Goal: Contribute content

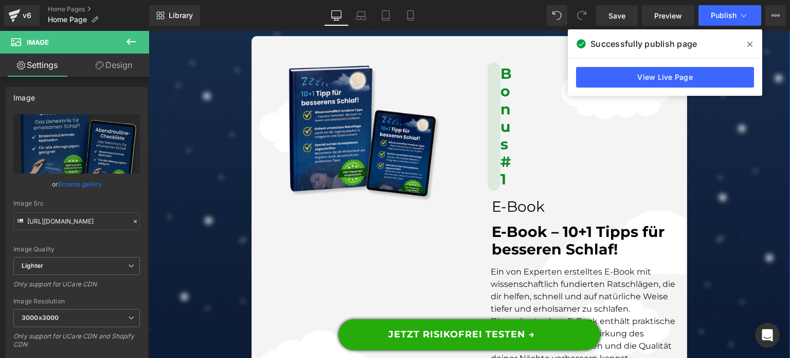
click at [425, 233] on div "Image Bonus #1 Heading E-Book Heading E-Book – 10+1 Tipps für besseren Schlaf! …" at bounding box center [470, 277] width 436 height 482
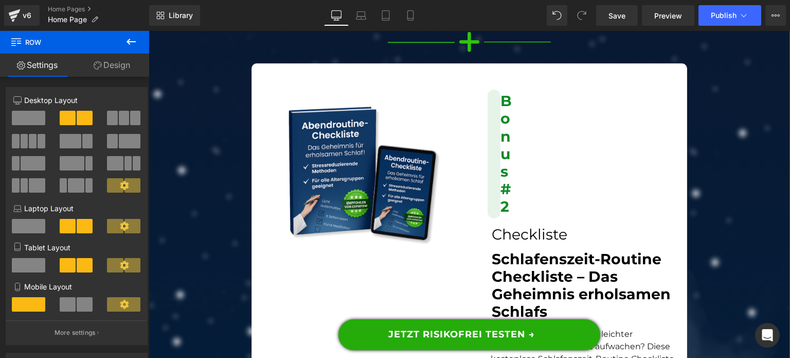
scroll to position [7032, 0]
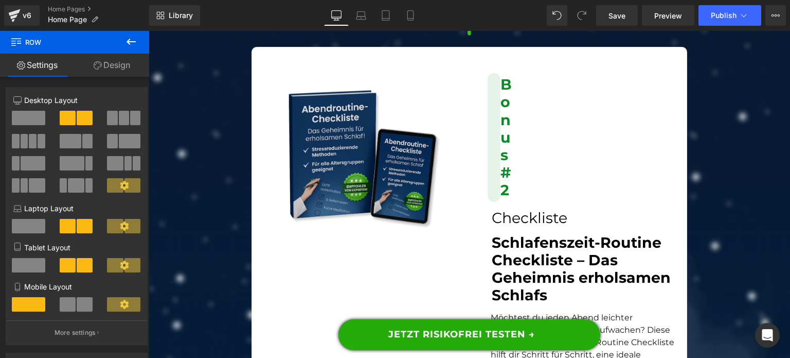
click at [376, 186] on img at bounding box center [361, 159] width 162 height 162
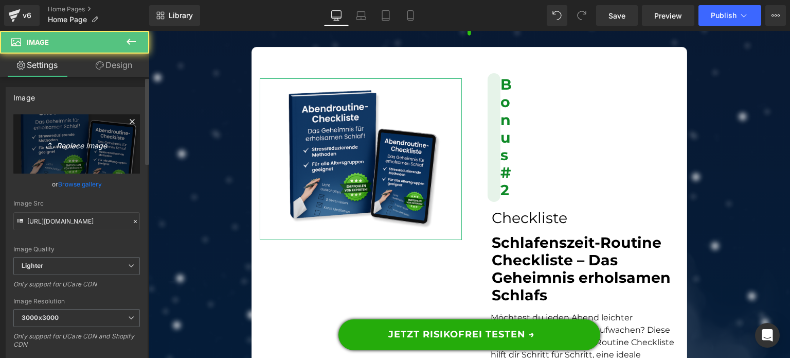
click at [47, 132] on link "Replace Image" at bounding box center [76, 143] width 127 height 59
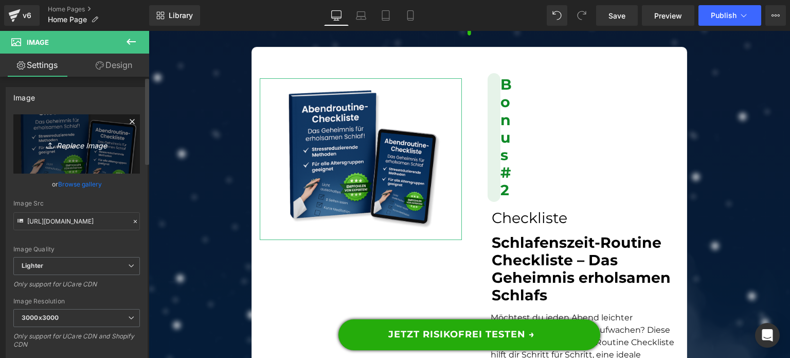
type input "C:\fakepath\Checkliste DE mockup.png"
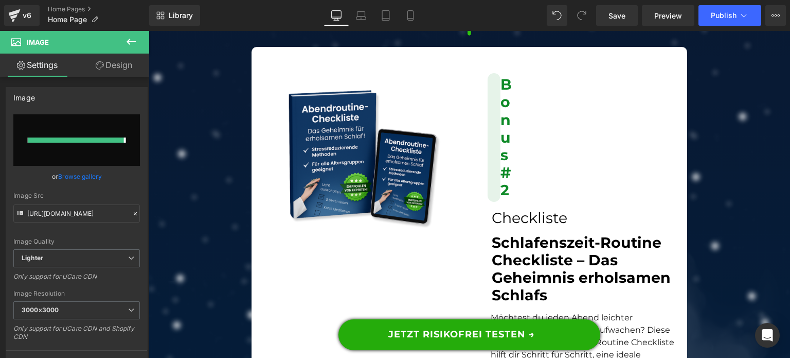
type input "[URL][DOMAIN_NAME]"
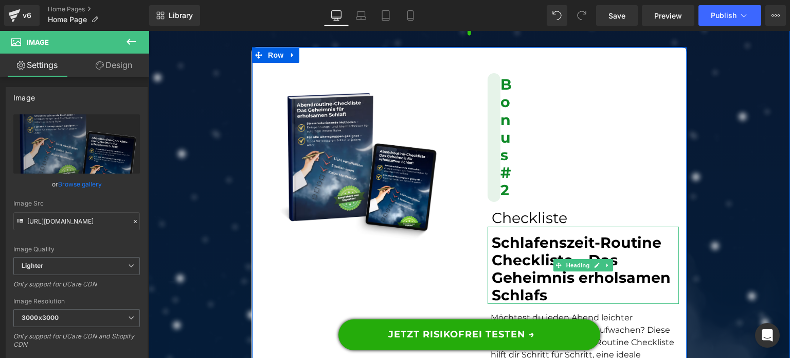
click at [524, 245] on font "Schlafenszeit-Routine Checkliste – Das Geheimnis erholsamen Schlafs" at bounding box center [581, 268] width 179 height 71
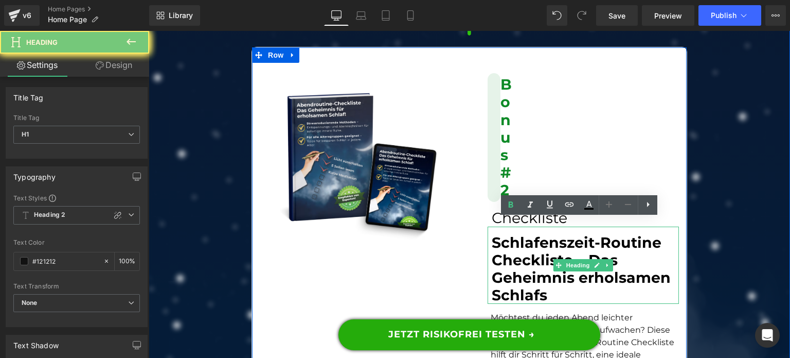
click at [524, 245] on font "Schlafenszeit-Routine Checkliste – Das Geheimnis erholsamen Schlafs" at bounding box center [581, 268] width 179 height 71
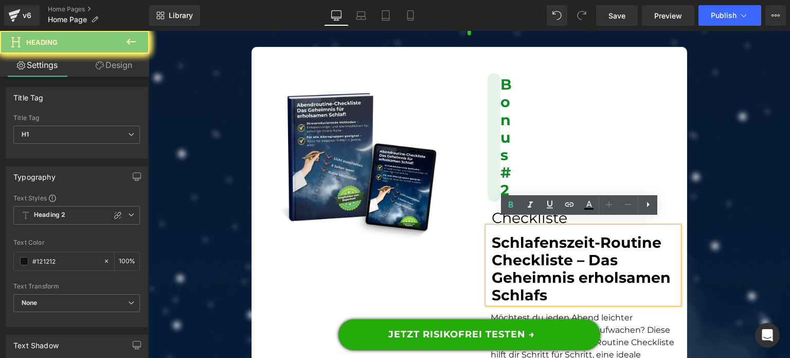
click at [524, 245] on font "Schlafenszeit-Routine Checkliste – Das Geheimnis erholsamen Schlafs" at bounding box center [581, 268] width 179 height 71
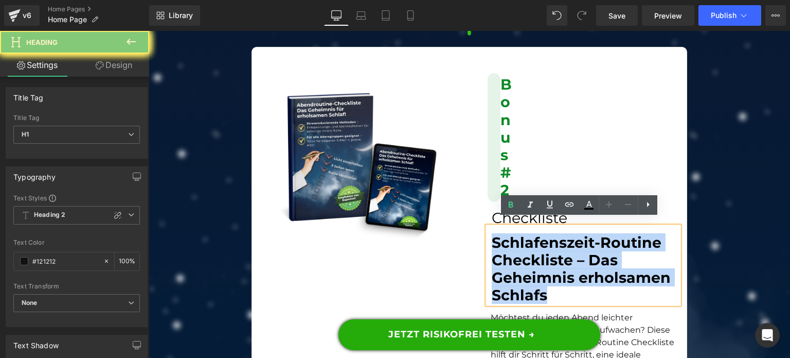
paste div
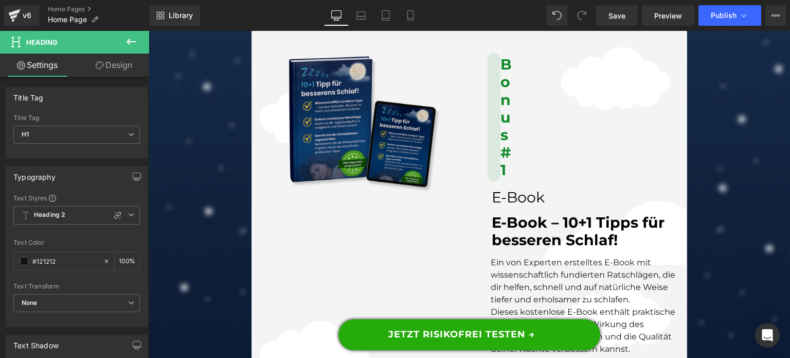
scroll to position [6517, 0]
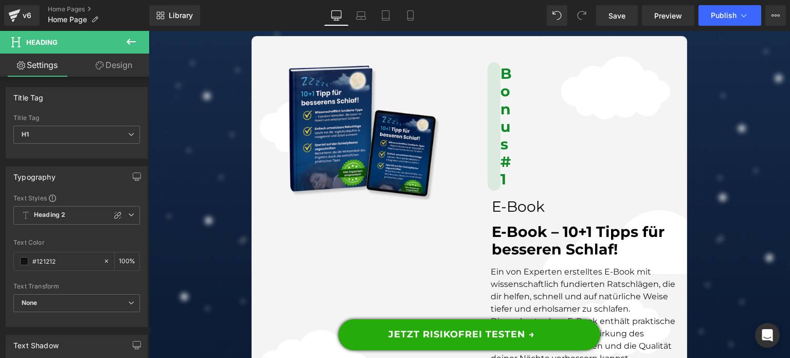
click at [366, 132] on img at bounding box center [361, 133] width 162 height 162
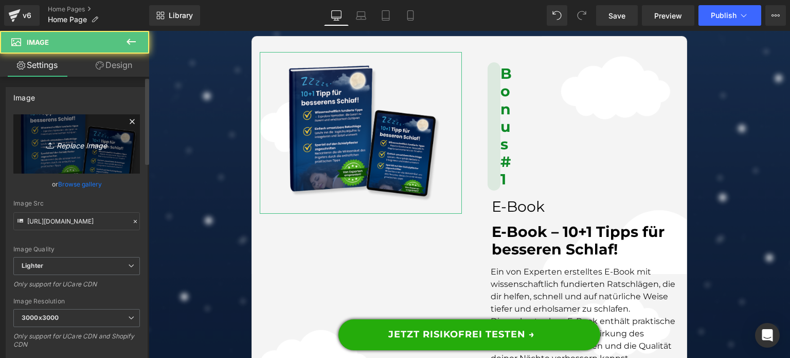
click at [33, 157] on link "Replace Image" at bounding box center [76, 143] width 127 height 59
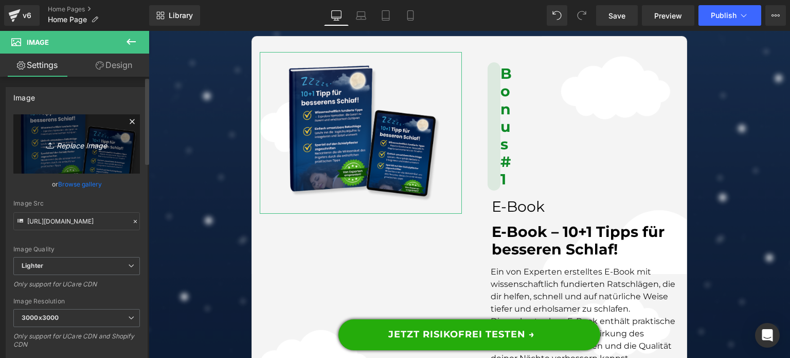
type input "C:\fakepath\10+1 DE mockup.png"
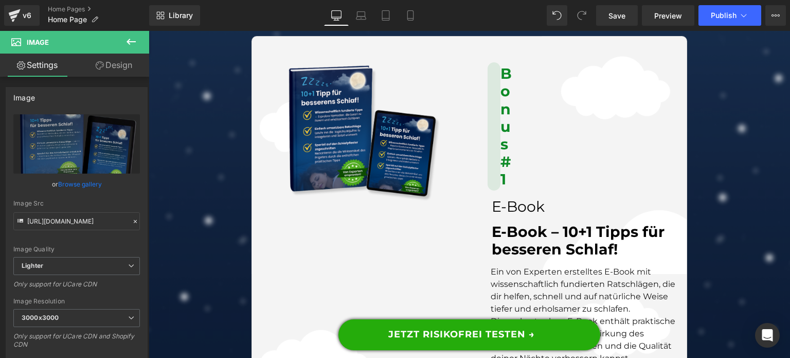
type input "[URL][DOMAIN_NAME]"
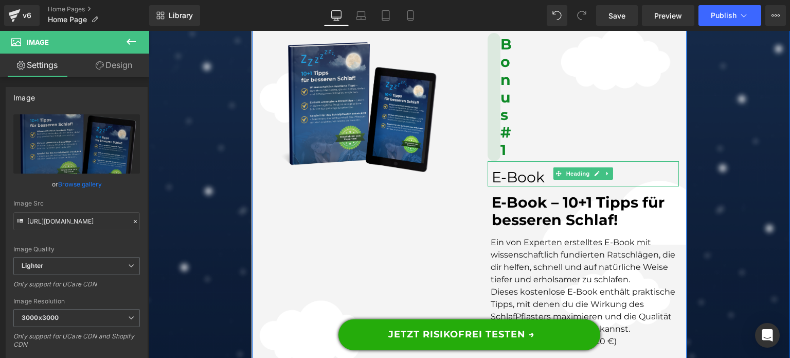
scroll to position [6672, 0]
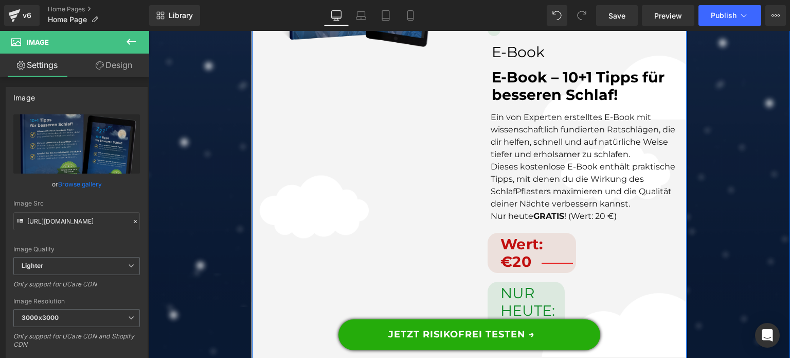
click at [555, 168] on p "Dieses kostenlose E-Book enthält praktische Tipps, mit denen du die Wirkung des…" at bounding box center [585, 185] width 189 height 49
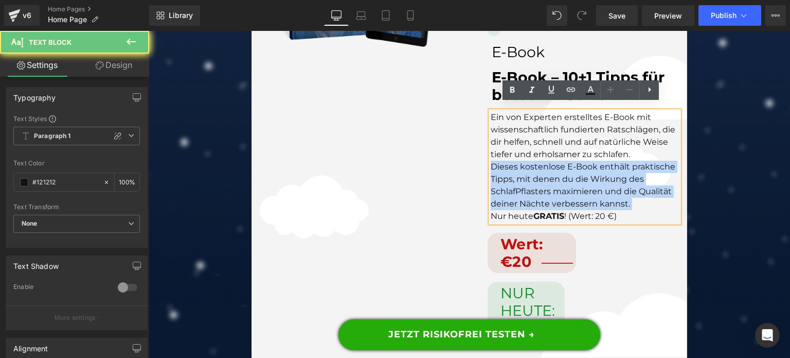
click at [555, 168] on p "Dieses kostenlose E-Book enthält praktische Tipps, mit denen du die Wirkung des…" at bounding box center [585, 185] width 189 height 49
click at [630, 189] on p "Dieses kostenlose E-Book enthält praktische Tipps, mit denen du die Wirkung des…" at bounding box center [585, 185] width 189 height 49
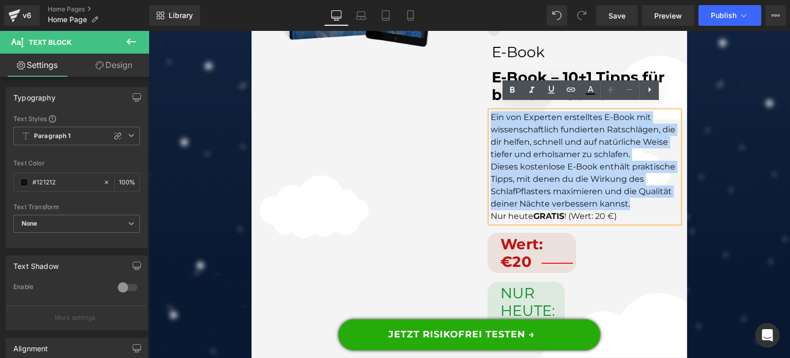
drag, startPoint x: 628, startPoint y: 196, endPoint x: 488, endPoint y: 108, distance: 165.6
click at [491, 111] on div "Ein von Experten erstelltes E-Book mit wissenschaftlich fundierten Ratschlägen,…" at bounding box center [585, 166] width 189 height 111
paste div
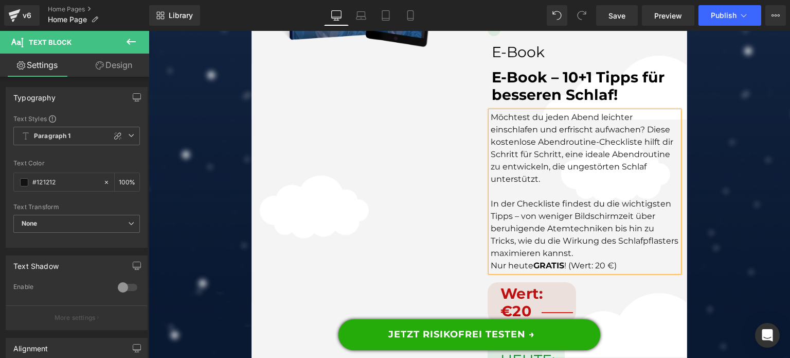
click at [557, 185] on p at bounding box center [585, 191] width 189 height 12
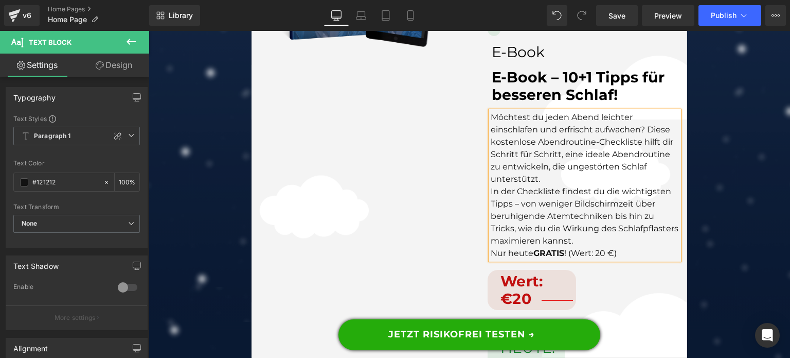
scroll to position [6723, 0]
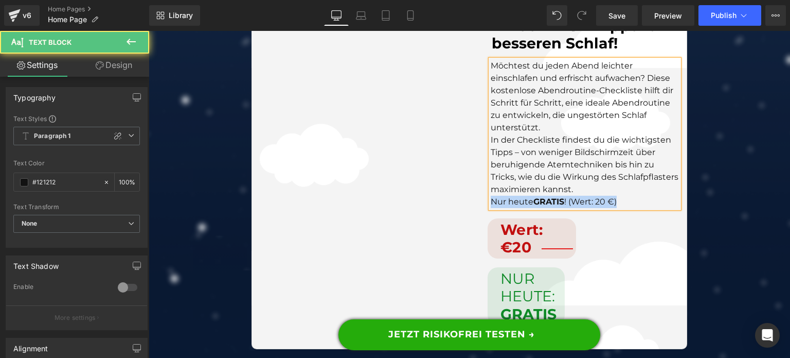
drag, startPoint x: 629, startPoint y: 193, endPoint x: 489, endPoint y: 194, distance: 139.5
click at [491, 196] on p "Nur [DATE] GRATIS ! (Wert: 20 €)" at bounding box center [585, 202] width 189 height 12
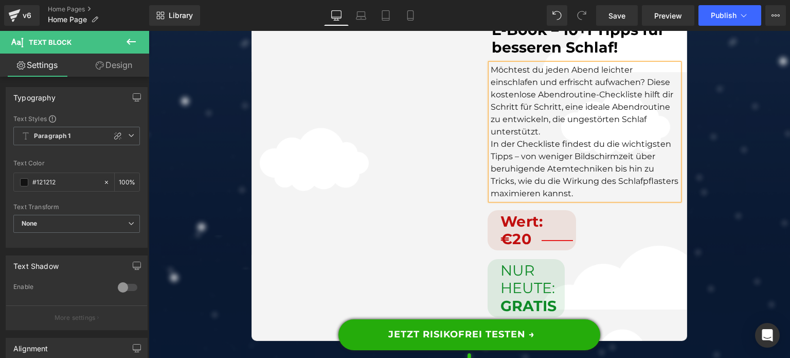
scroll to position [6672, 0]
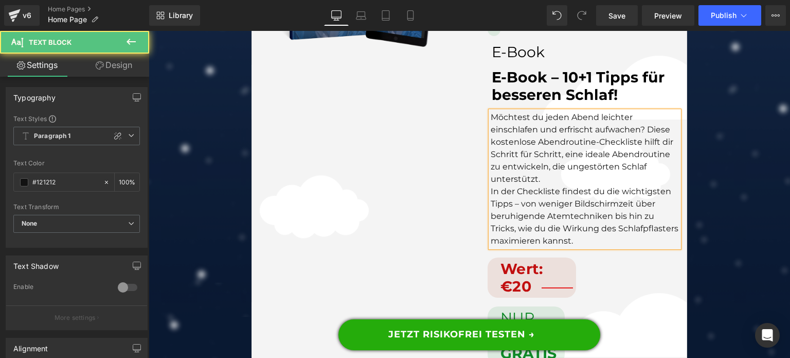
click at [616, 185] on p "In der Checkliste findest du die wichtigsten Tipps – von weniger Bildschirmzeit…" at bounding box center [585, 216] width 189 height 62
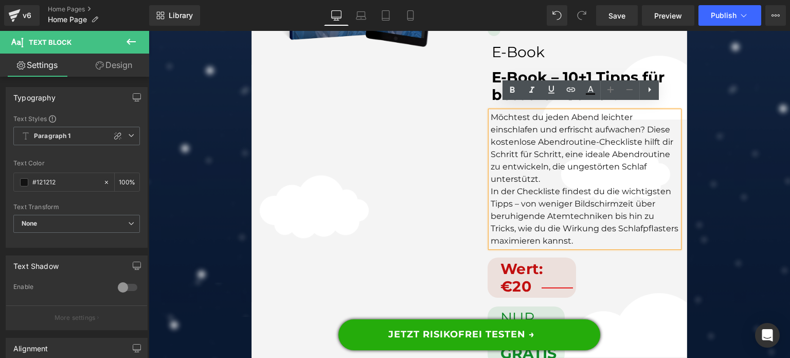
click at [546, 16] on div "Library Desktop Desktop Laptop Tablet Mobile Save Preview Publish Scheduled Vie…" at bounding box center [469, 15] width 641 height 21
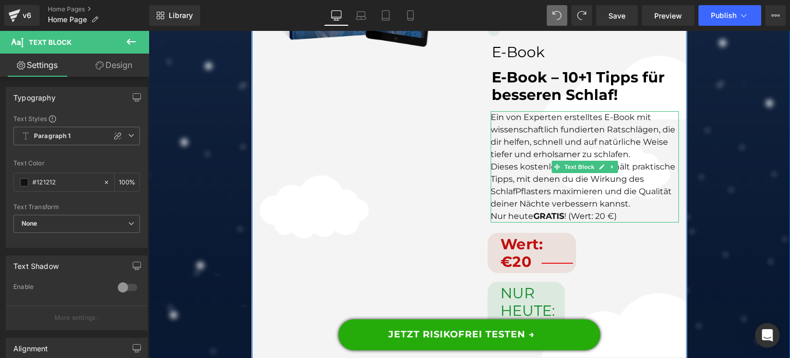
click at [560, 139] on p "Ein von Experten erstelltes E-Book mit wissenschaftlich fundierten Ratschlägen,…" at bounding box center [585, 135] width 189 height 49
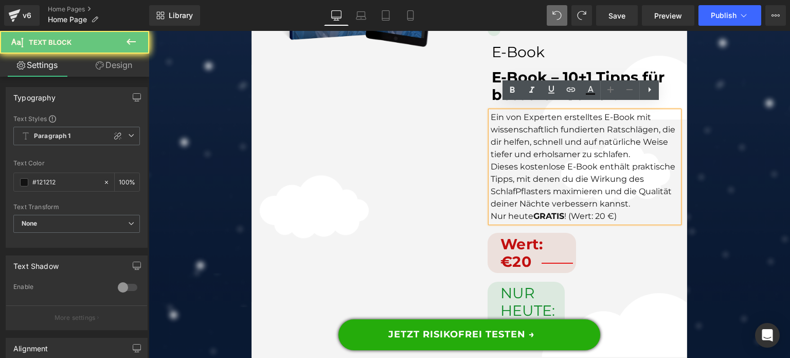
click at [587, 210] on p "Nur [DATE] GRATIS ! (Wert: 20 €)" at bounding box center [585, 216] width 189 height 12
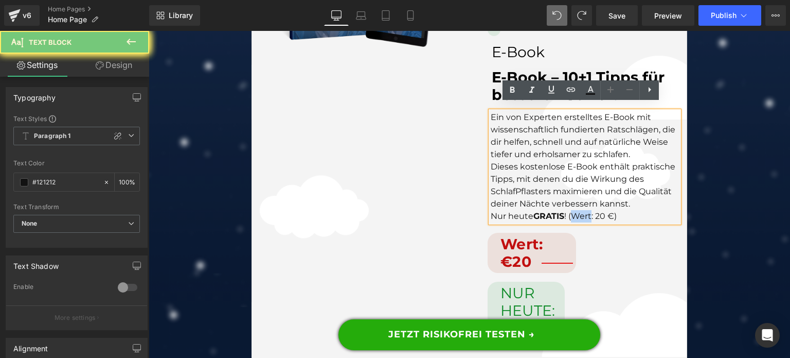
click at [587, 210] on p "Nur [DATE] GRATIS ! (Wert: 20 €)" at bounding box center [585, 216] width 189 height 12
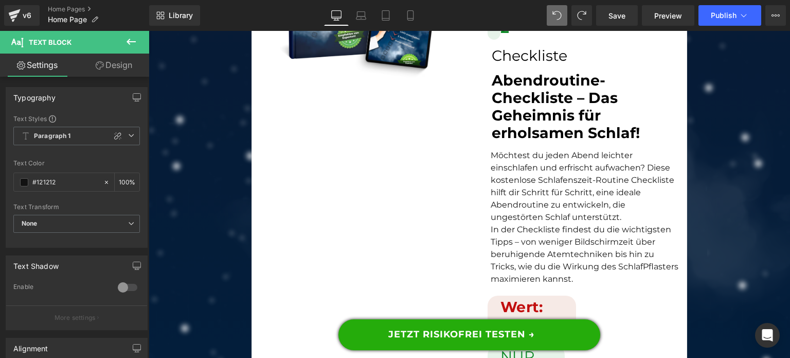
scroll to position [7186, 0]
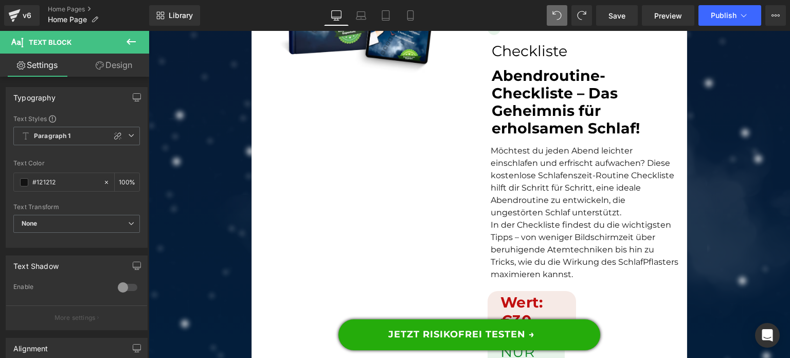
click at [570, 180] on p "Möchtest du jeden Abend leichter einschlafen und erfrischt aufwachen? Diese kos…" at bounding box center [585, 182] width 189 height 74
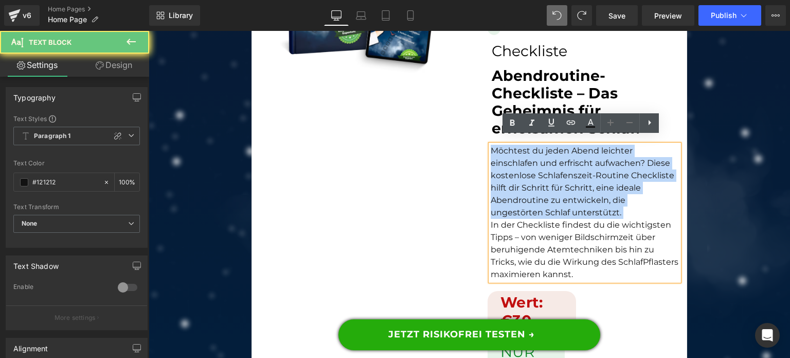
click at [570, 180] on p "Möchtest du jeden Abend leichter einschlafen und erfrischt aufwachen? Diese kos…" at bounding box center [585, 182] width 189 height 74
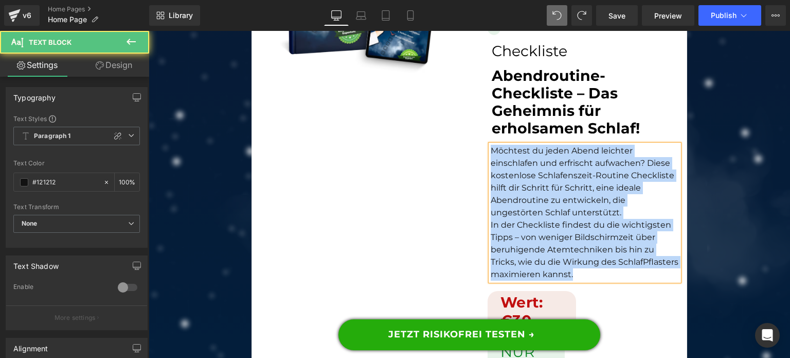
click at [587, 183] on p "Möchtest du jeden Abend leichter einschlafen und erfrischt aufwachen? Diese kos…" at bounding box center [585, 182] width 189 height 74
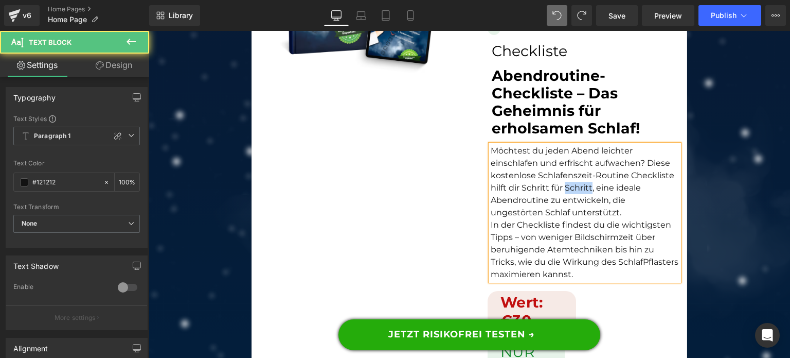
click at [587, 183] on p "Möchtest du jeden Abend leichter einschlafen und erfrischt aufwachen? Diese kos…" at bounding box center [585, 182] width 189 height 74
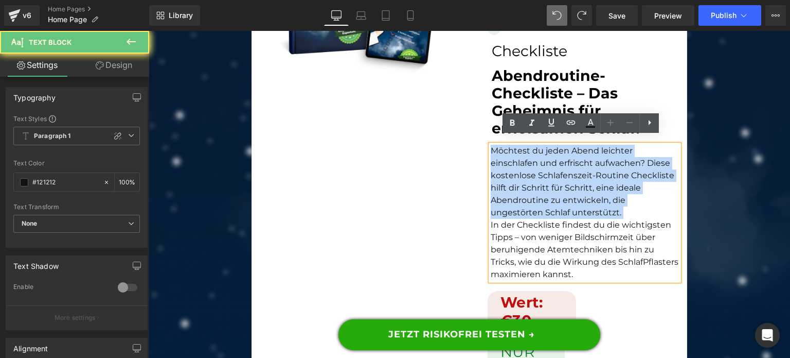
click at [587, 183] on p "Möchtest du jeden Abend leichter einschlafen und erfrischt aufwachen? Diese kos…" at bounding box center [585, 182] width 189 height 74
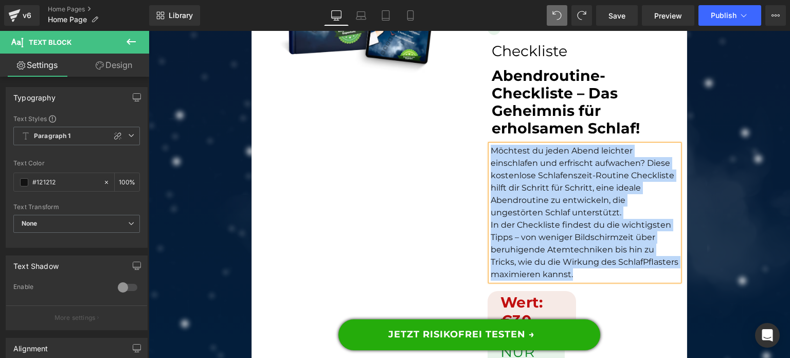
paste div
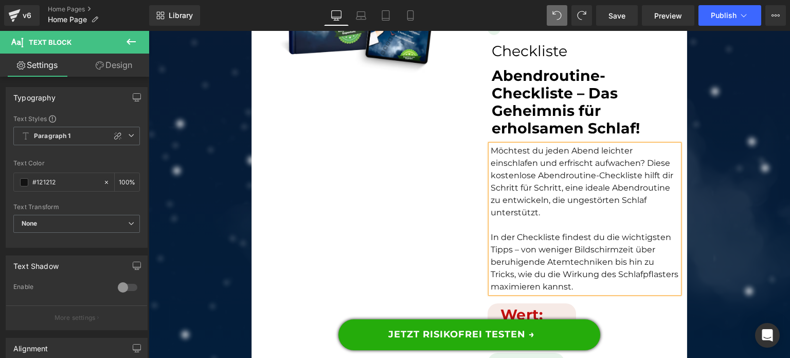
click at [551, 219] on p at bounding box center [585, 225] width 189 height 12
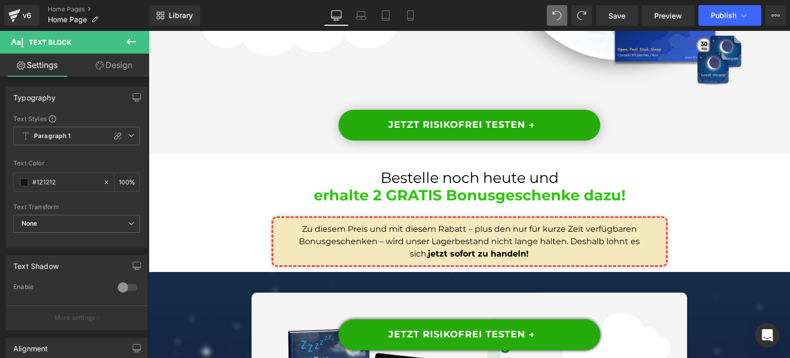
scroll to position [6260, 0]
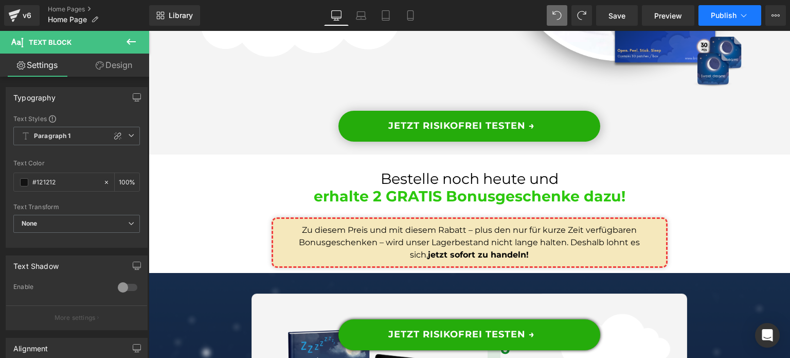
click at [745, 16] on icon at bounding box center [744, 15] width 10 height 10
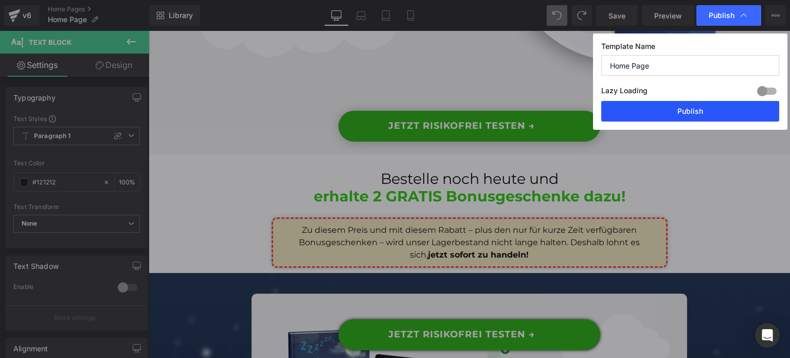
drag, startPoint x: 694, startPoint y: 113, endPoint x: 446, endPoint y: 164, distance: 252.7
click at [694, 113] on button "Publish" at bounding box center [691, 111] width 178 height 21
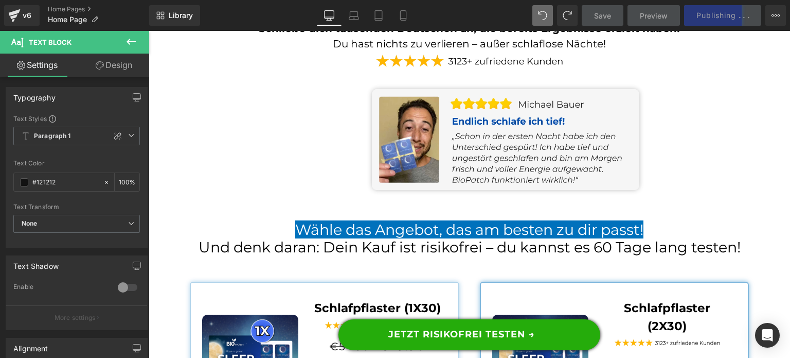
scroll to position [7752, 0]
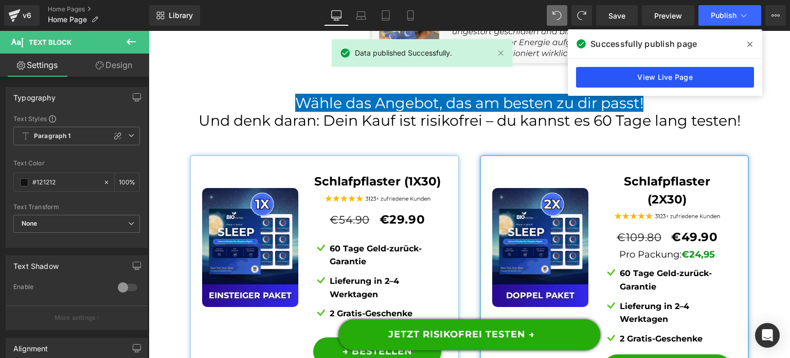
click at [700, 78] on link "View Live Page" at bounding box center [665, 77] width 178 height 21
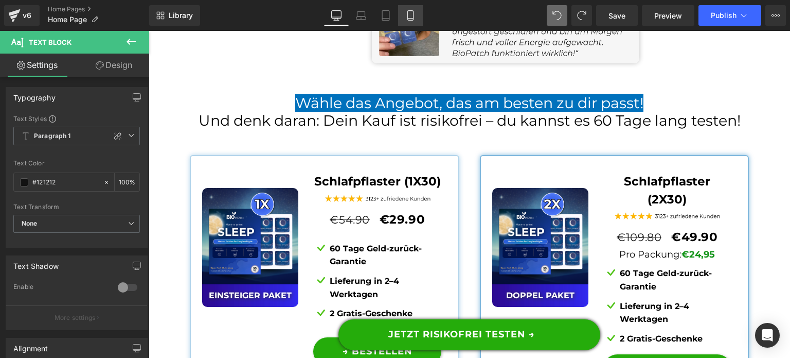
drag, startPoint x: 412, startPoint y: 14, endPoint x: 238, endPoint y: 173, distance: 235.6
click at [412, 14] on icon at bounding box center [410, 15] width 10 height 10
type input "100"
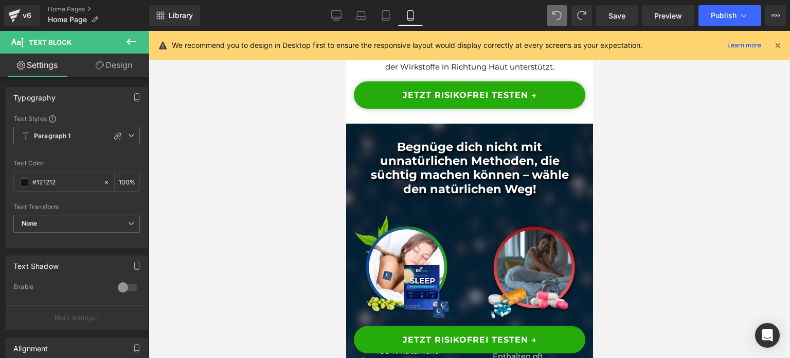
scroll to position [0, 0]
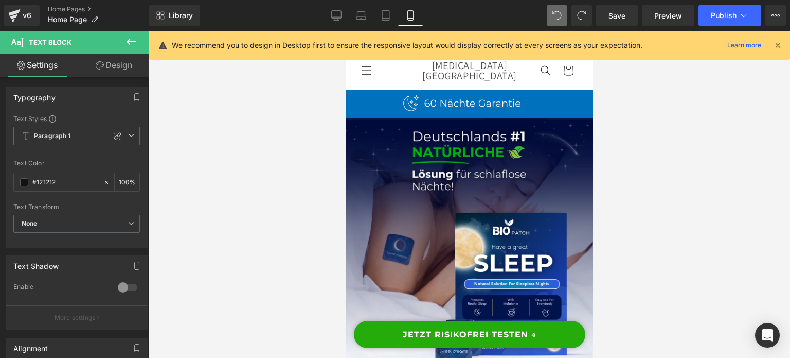
click at [781, 42] on icon at bounding box center [777, 45] width 9 height 9
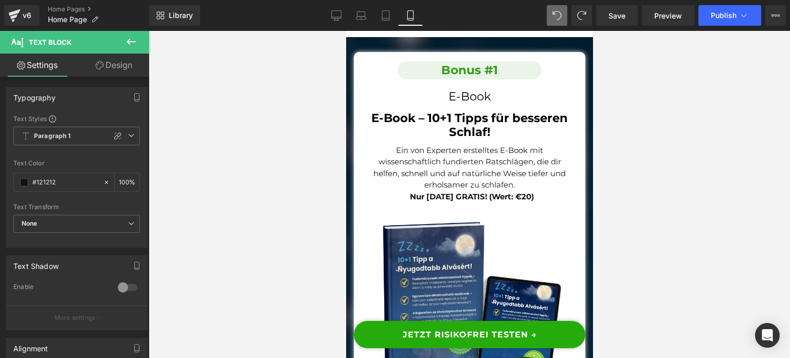
scroll to position [9649, 0]
click at [595, 2] on div "Library Mobile Desktop Laptop Tablet Mobile Save Preview Publish Scheduled View…" at bounding box center [469, 15] width 641 height 31
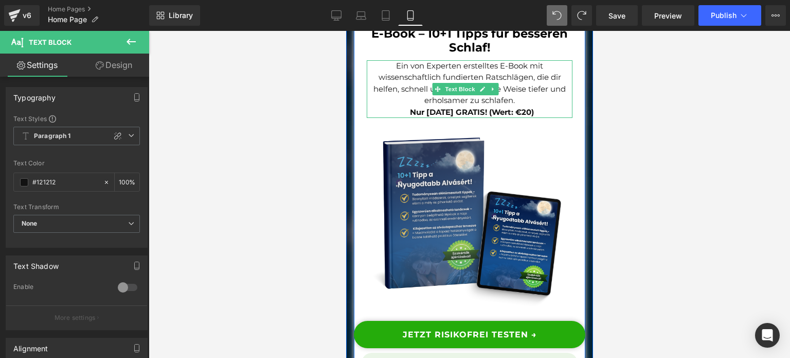
scroll to position [9803, 0]
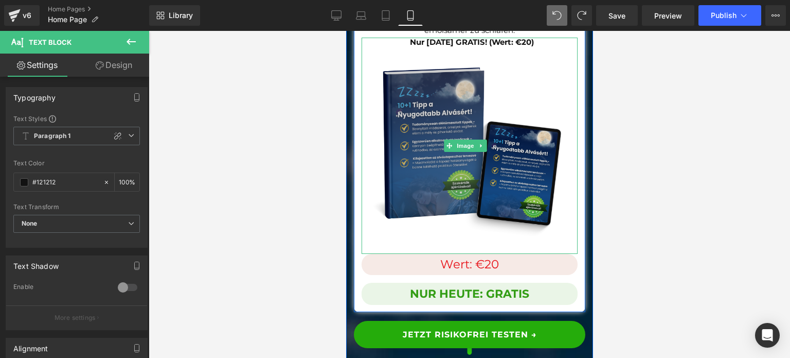
click at [431, 205] on img at bounding box center [469, 146] width 216 height 216
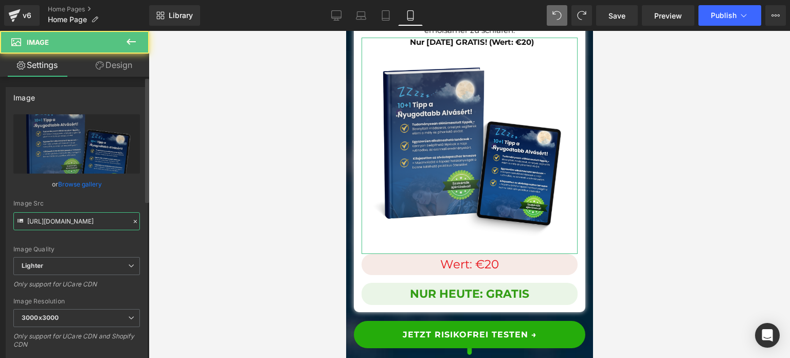
click at [59, 220] on input "[URL][DOMAIN_NAME]" at bounding box center [76, 221] width 127 height 18
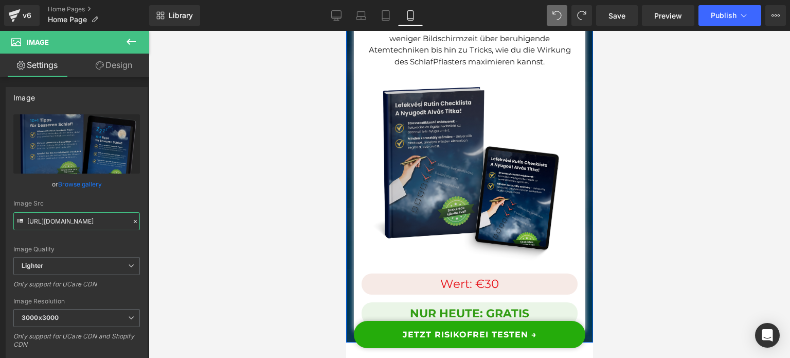
scroll to position [10318, 0]
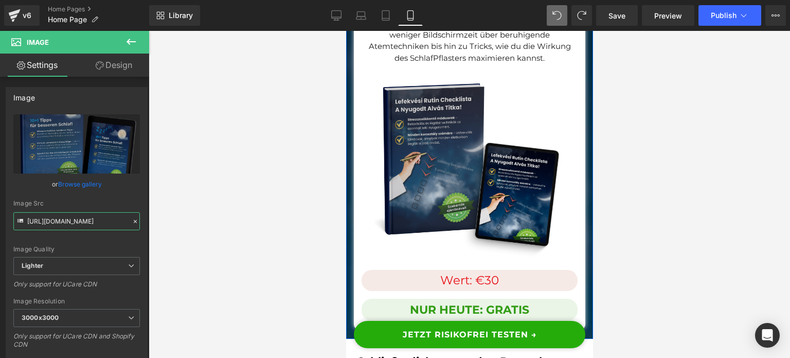
type input "[URL][DOMAIN_NAME]"
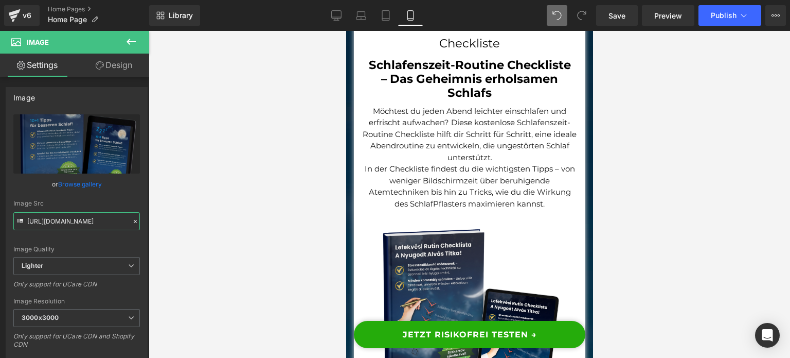
scroll to position [10164, 0]
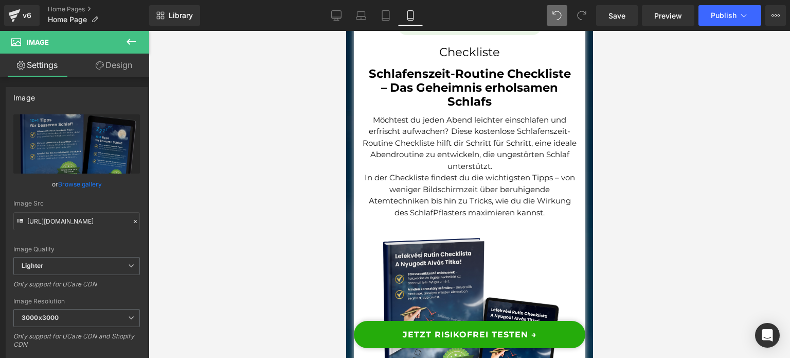
click at [404, 109] on h1 "Schlafenszeit-Routine Checkliste – Das Geheimnis erholsamen Schlafs" at bounding box center [469, 88] width 206 height 42
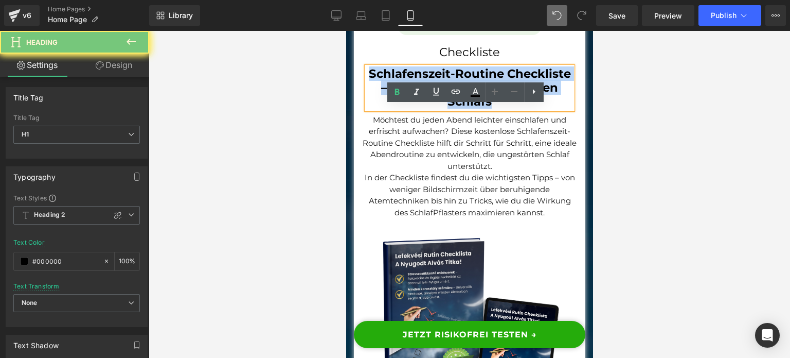
click at [404, 109] on h1 "Schlafenszeit-Routine Checkliste – Das Geheimnis erholsamen Schlafs" at bounding box center [469, 88] width 206 height 42
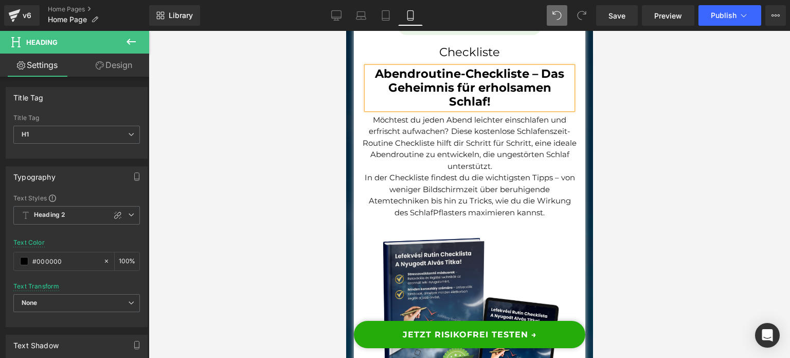
click at [409, 159] on p "Möchtest du jeden Abend leichter einschlafen und erfrischt aufwachen? Diese kos…" at bounding box center [469, 143] width 216 height 58
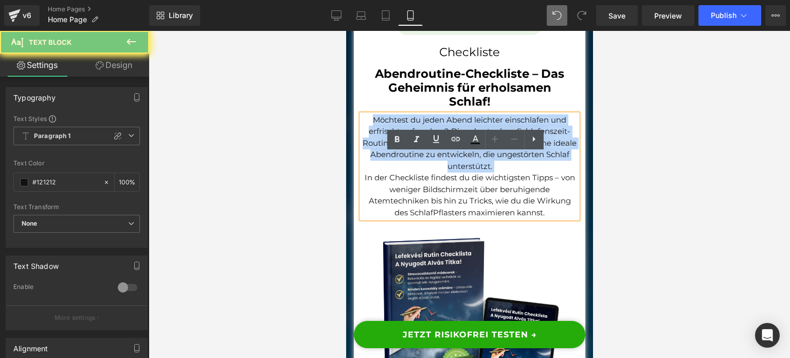
click at [409, 159] on p "Möchtest du jeden Abend leichter einschlafen und erfrischt aufwachen? Diese kos…" at bounding box center [469, 143] width 216 height 58
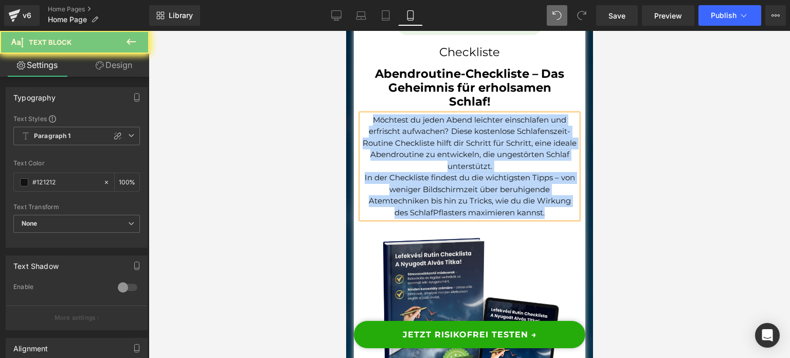
paste div
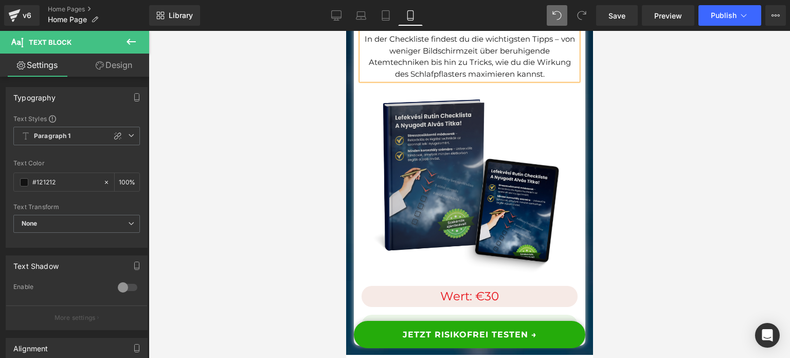
scroll to position [10318, 0]
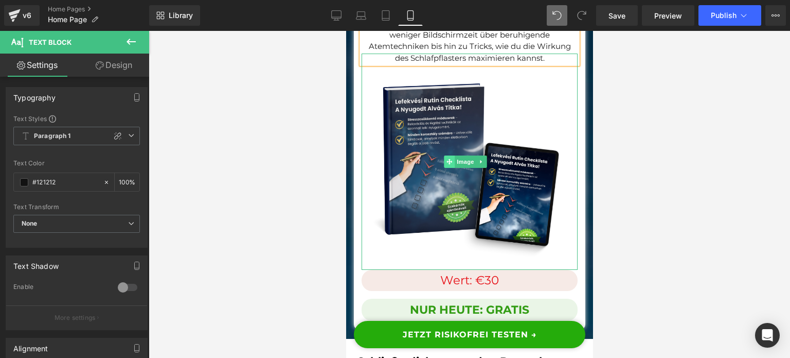
click at [451, 168] on span at bounding box center [449, 161] width 11 height 12
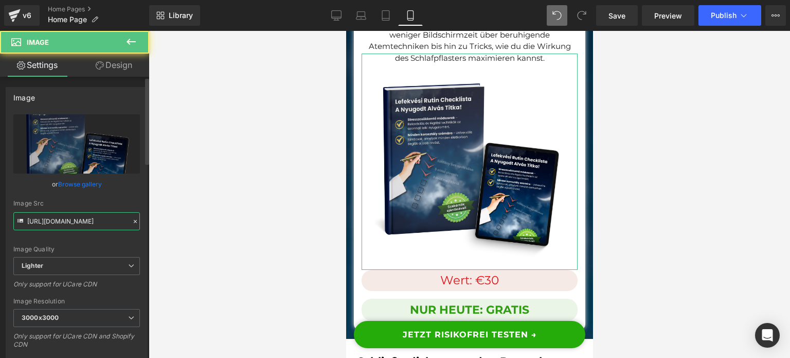
click at [93, 218] on input "[URL][DOMAIN_NAME]" at bounding box center [76, 221] width 127 height 18
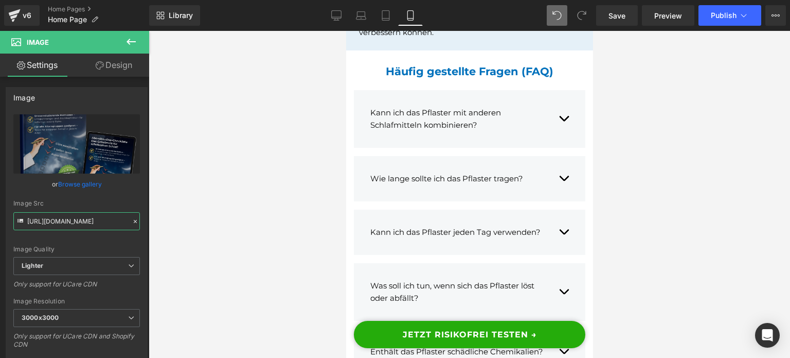
scroll to position [13405, 0]
type input "[URL][DOMAIN_NAME]"
click at [724, 18] on span "Publish" at bounding box center [724, 15] width 26 height 8
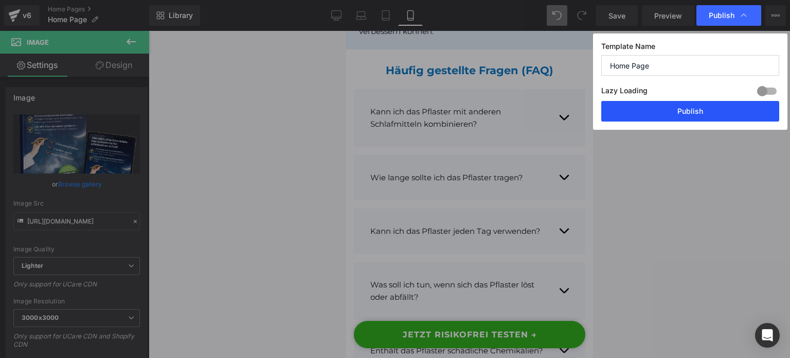
drag, startPoint x: 683, startPoint y: 111, endPoint x: 116, endPoint y: 154, distance: 568.7
click at [683, 111] on button "Publish" at bounding box center [691, 111] width 178 height 21
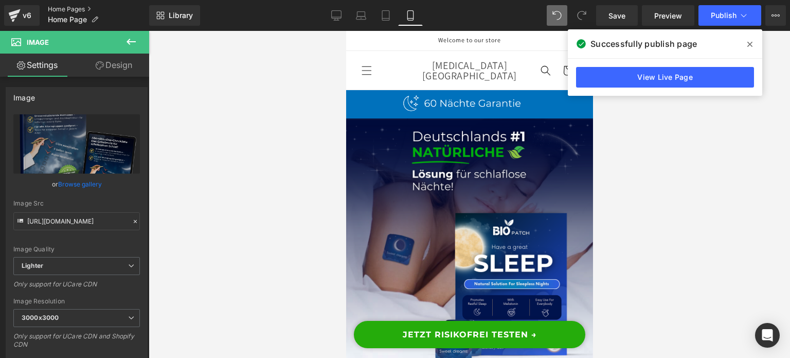
click at [68, 9] on link "Home Pages" at bounding box center [98, 9] width 101 height 8
